Goal: Task Accomplishment & Management: Manage account settings

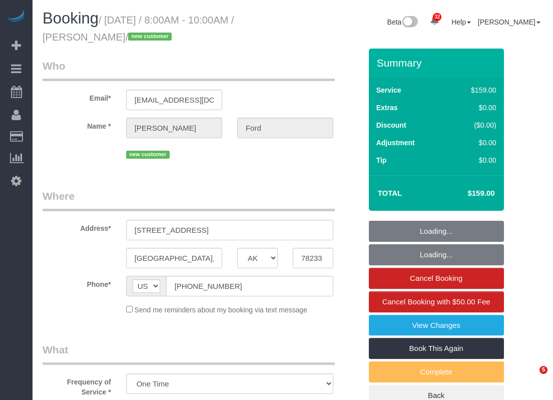
select select "[GEOGRAPHIC_DATA]"
select select "3"
select select "spot26"
select select "object:2645"
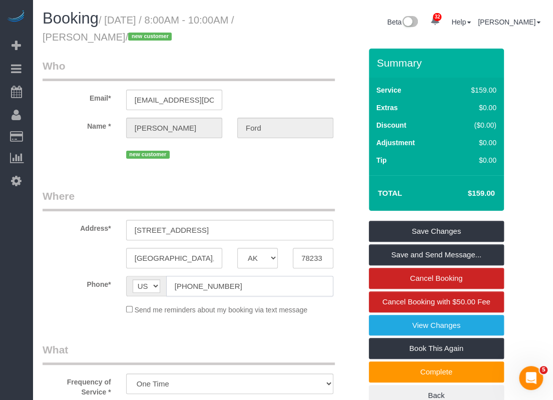
click at [221, 284] on input "[PHONE_NUMBER]" at bounding box center [249, 286] width 167 height 21
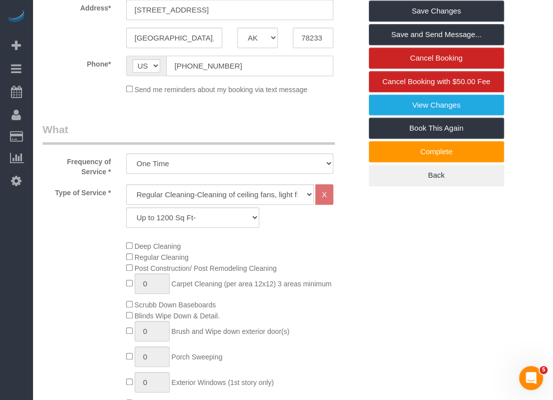
scroll to position [92, 0]
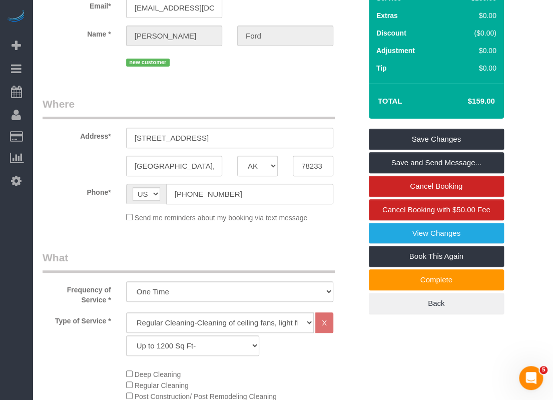
click at [336, 255] on div "Frequency of Service * One Time" at bounding box center [202, 277] width 334 height 55
click at [337, 256] on div "Frequency of Service * One Time" at bounding box center [202, 277] width 334 height 55
click at [182, 319] on select "Regular Cleaning-Cleaning of ceiling fans, light fixtures, windowsills, dust ba…" at bounding box center [220, 322] width 188 height 21
select select "4"
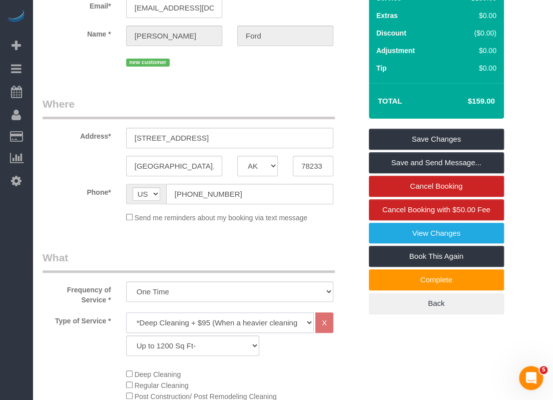
click at [126, 312] on select "Regular Cleaning-Cleaning of ceiling fans, light fixtures, windowsills, dust ba…" at bounding box center [220, 322] width 188 height 21
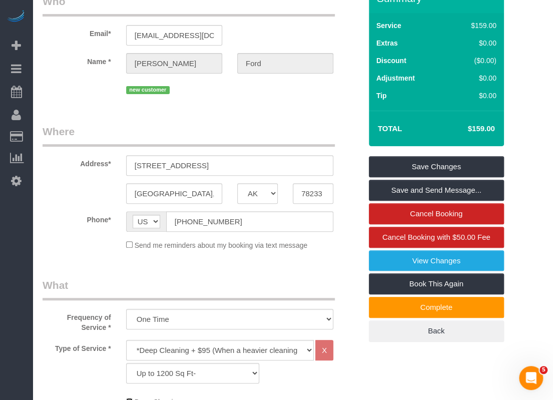
scroll to position [42, 0]
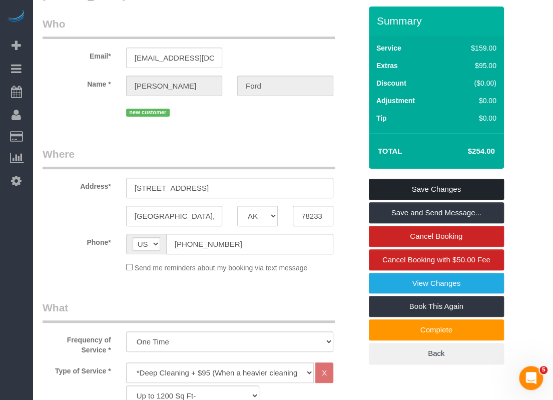
click at [477, 187] on link "Save Changes" at bounding box center [436, 189] width 135 height 21
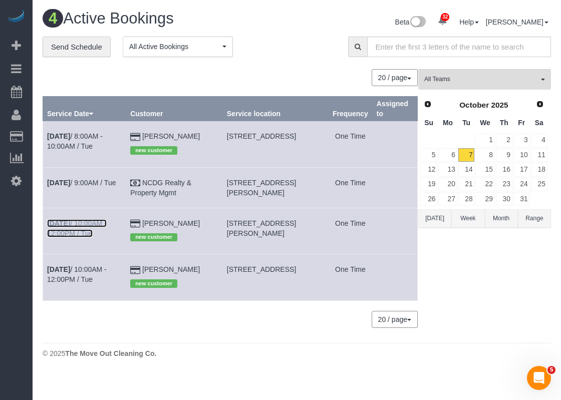
click at [70, 223] on b "[DATE]" at bounding box center [58, 223] width 23 height 8
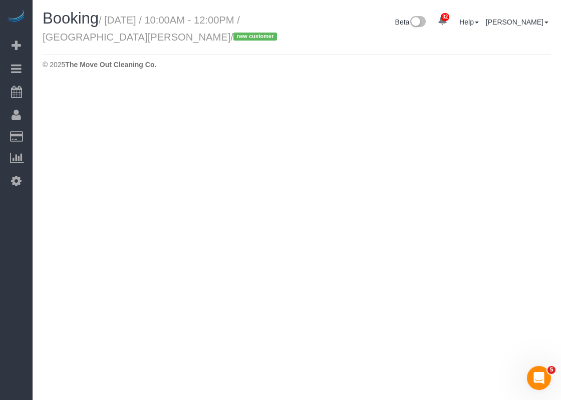
select select "[GEOGRAPHIC_DATA]"
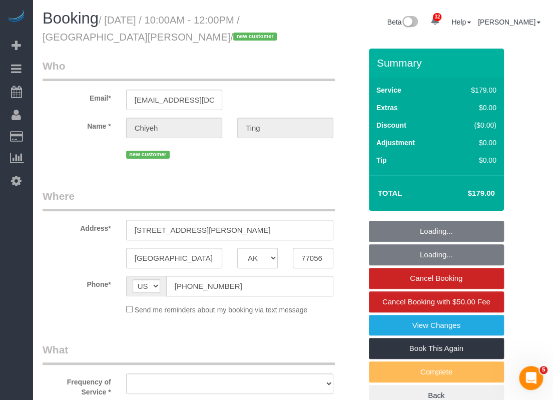
select select "object:3107"
select select "string:fspay-b0ff2593-14d6-4bd9-8e1a-6bfe0315c98c"
select select "3"
select select "spot47"
select select "object:3185"
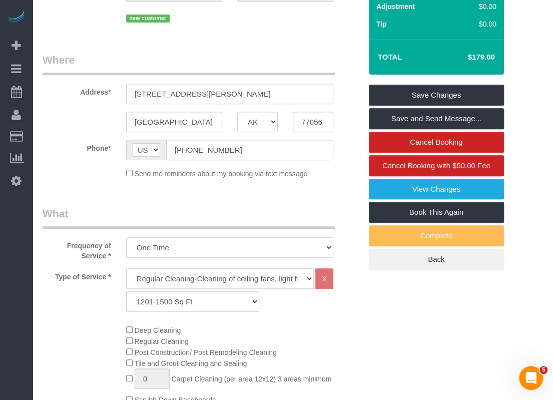
scroll to position [53, 0]
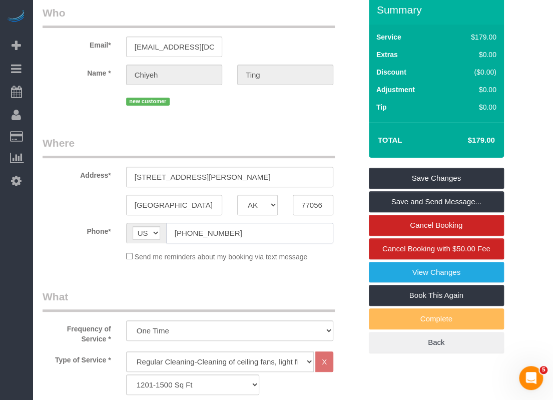
click at [279, 237] on input "[PHONE_NUMBER]" at bounding box center [249, 233] width 167 height 21
click at [208, 46] on input "[EMAIL_ADDRESS][DOMAIN_NAME]" at bounding box center [174, 47] width 96 height 21
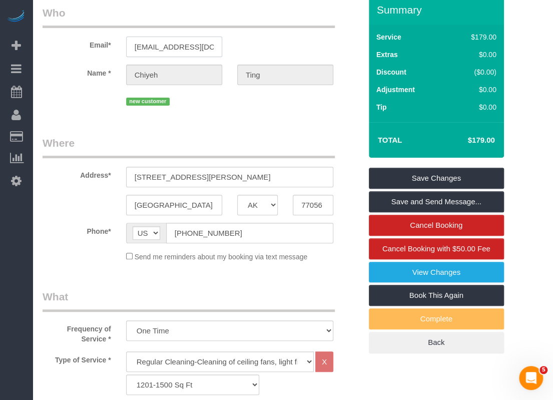
click at [208, 46] on input "[EMAIL_ADDRESS][DOMAIN_NAME]" at bounding box center [174, 47] width 96 height 21
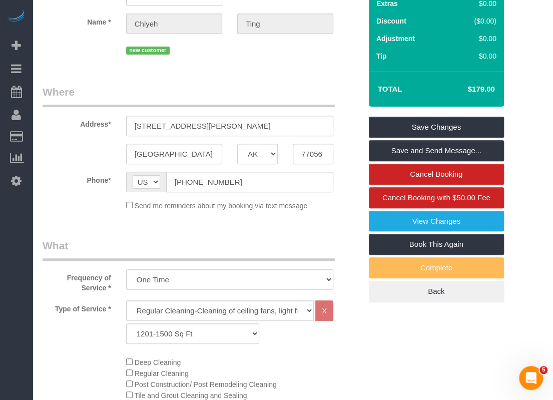
scroll to position [253, 0]
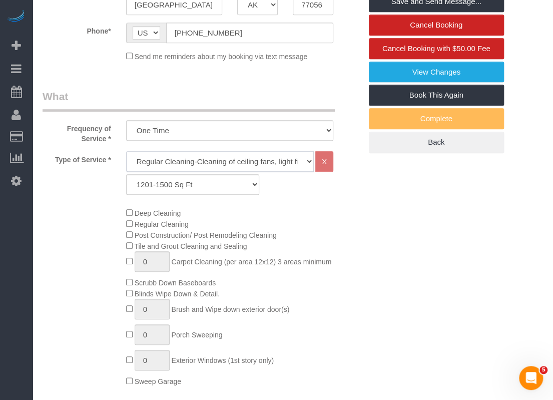
click at [193, 158] on select "Regular Cleaning-Cleaning of ceiling fans, light fixtures, windowsills, dust ba…" at bounding box center [220, 161] width 188 height 21
select select "4"
click at [126, 151] on select "Regular Cleaning-Cleaning of ceiling fans, light fixtures, windowsills, dust ba…" at bounding box center [220, 161] width 188 height 21
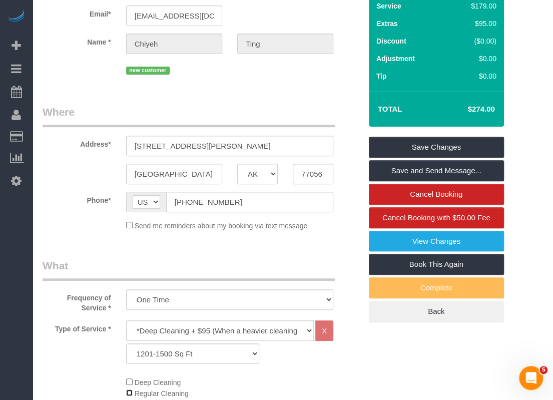
scroll to position [0, 0]
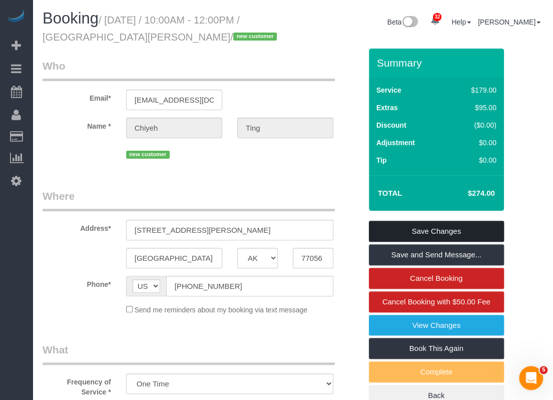
click at [438, 225] on link "Save Changes" at bounding box center [436, 231] width 135 height 21
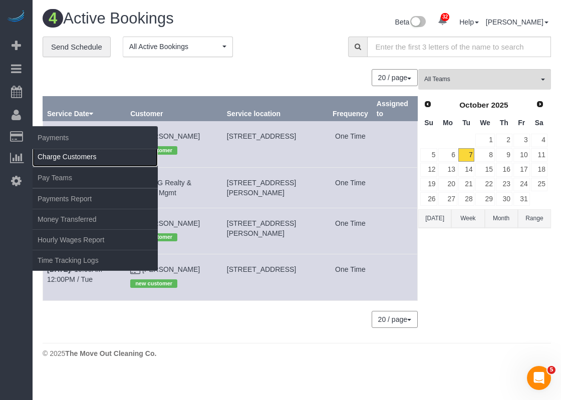
click at [47, 155] on link "Charge Customers" at bounding box center [95, 157] width 125 height 20
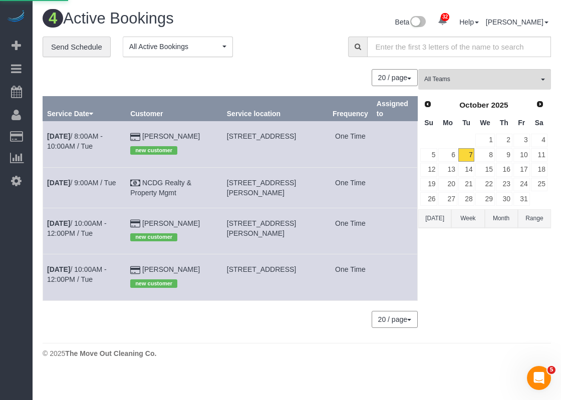
select select
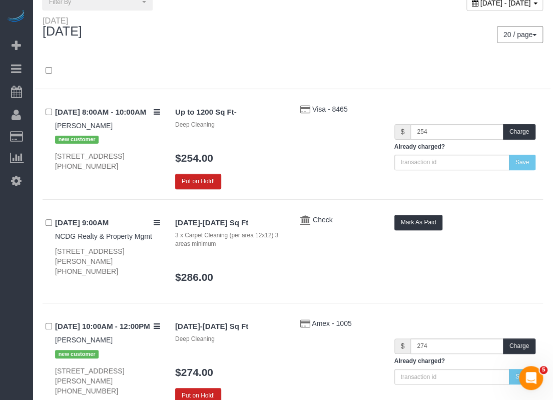
scroll to position [100, 0]
